Goal: Information Seeking & Learning: Learn about a topic

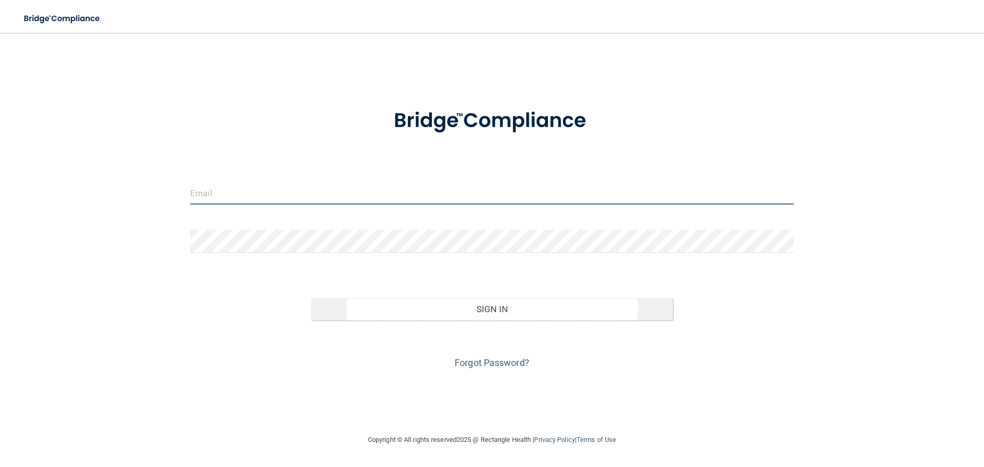
type input "[PERSON_NAME][EMAIL_ADDRESS][DOMAIN_NAME]"
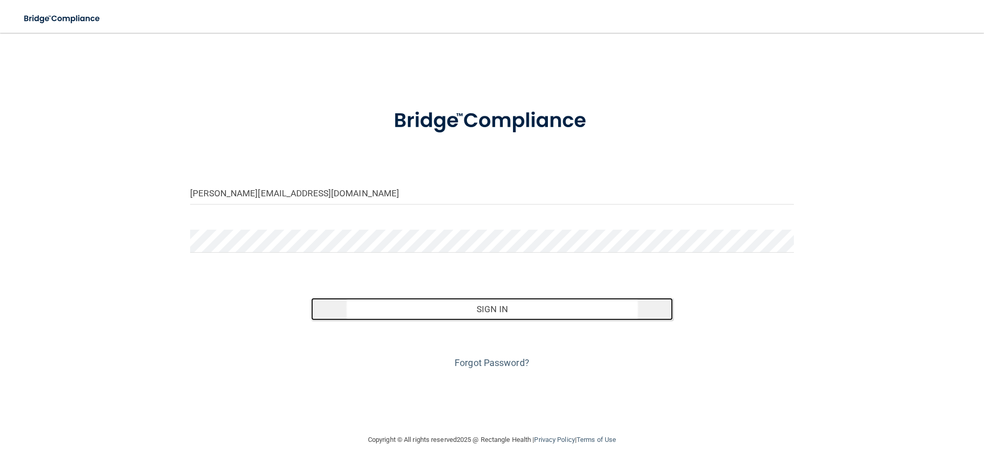
click at [463, 317] on button "Sign In" at bounding box center [492, 309] width 362 height 23
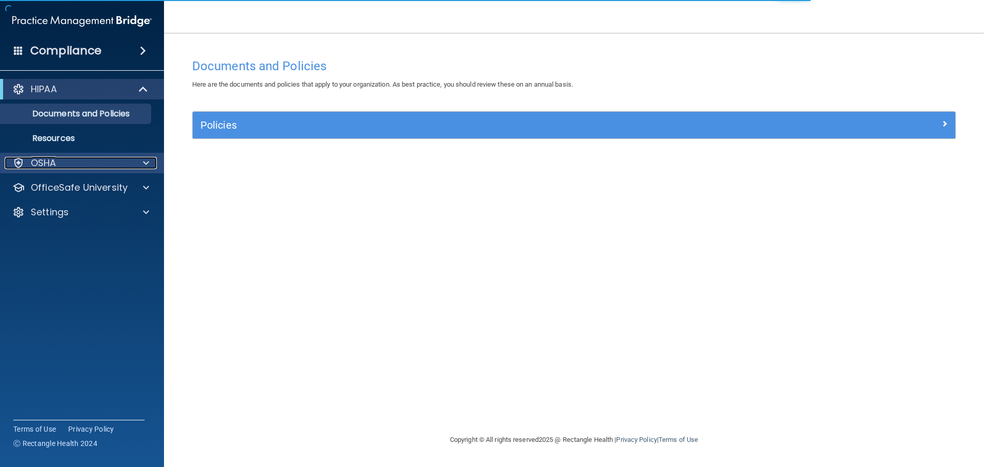
click at [73, 168] on div "OSHA" at bounding box center [68, 163] width 127 height 12
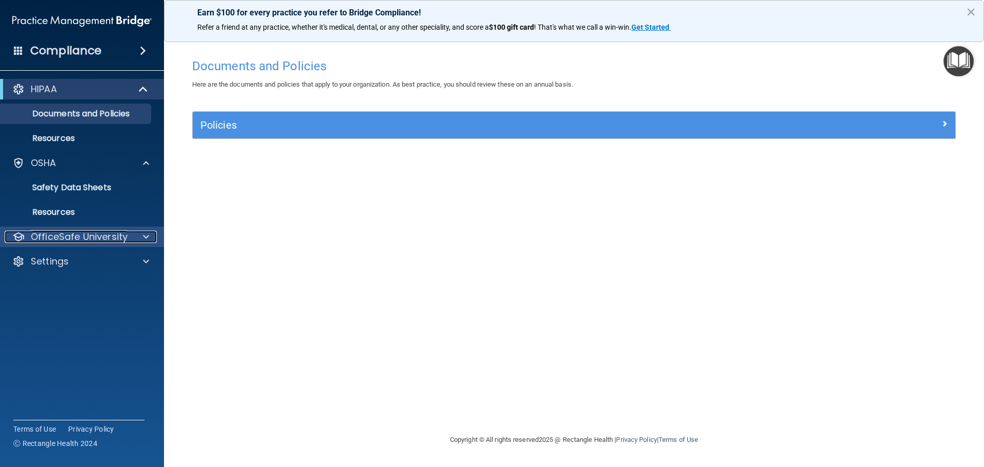
click at [67, 231] on p "OfficeSafe University" at bounding box center [79, 237] width 97 height 12
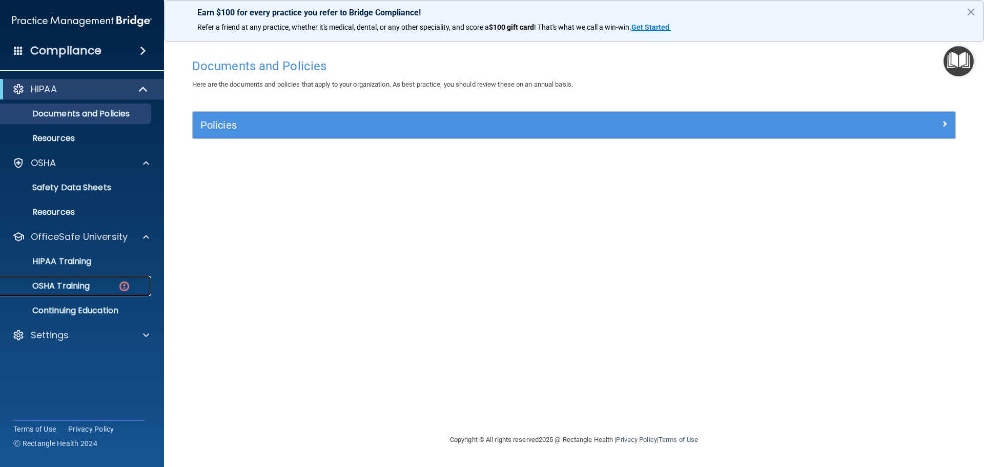
click at [69, 287] on p "OSHA Training" at bounding box center [48, 286] width 83 height 10
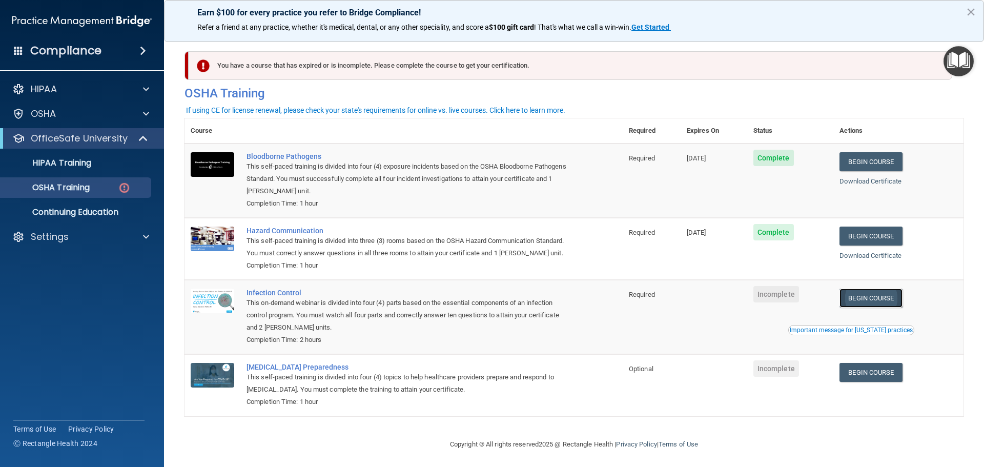
click at [863, 307] on link "Begin Course" at bounding box center [870, 297] width 63 height 19
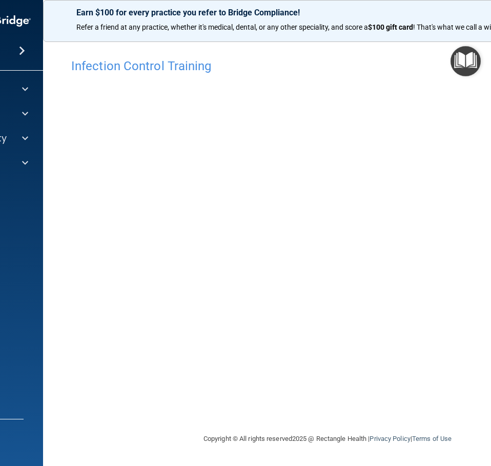
click at [115, 43] on div "Infection Control Training This course doesn’t expire until . Are you sure you …" at bounding box center [328, 233] width 528 height 380
